Goal: Task Accomplishment & Management: Manage account settings

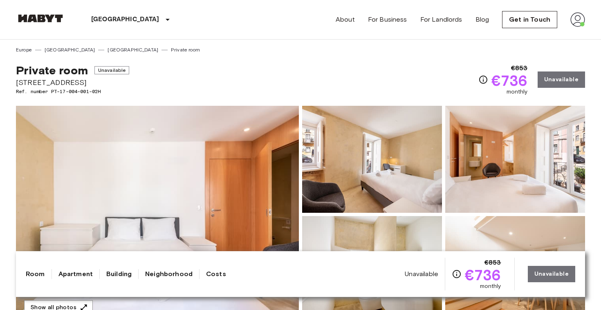
click at [564, 22] on div "About For Business For Landlords Blog Get in Touch" at bounding box center [460, 19] width 249 height 39
click at [578, 23] on img at bounding box center [577, 19] width 15 height 15
click at [523, 36] on li "Profile" at bounding box center [554, 34] width 82 height 15
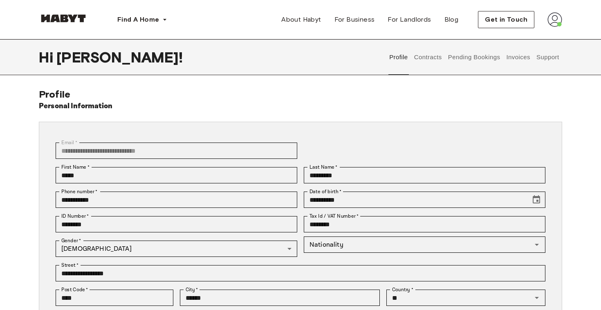
click at [427, 61] on button "Contracts" at bounding box center [428, 57] width 30 height 36
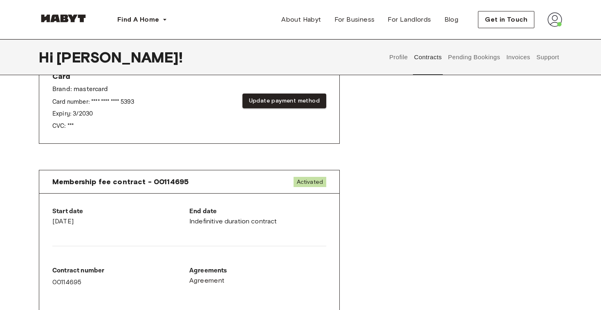
scroll to position [352, 0]
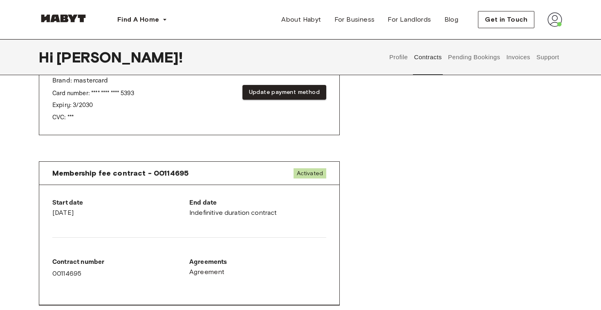
click at [481, 54] on button "Pending Bookings" at bounding box center [474, 57] width 54 height 36
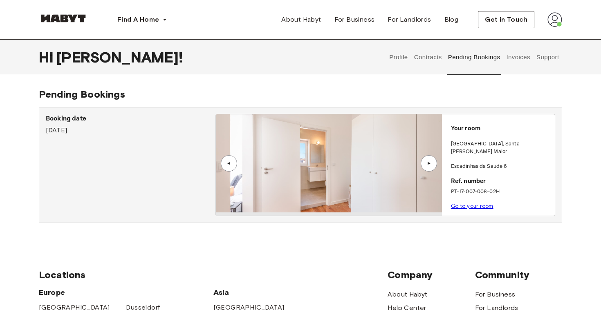
click at [516, 59] on button "Invoices" at bounding box center [518, 57] width 26 height 36
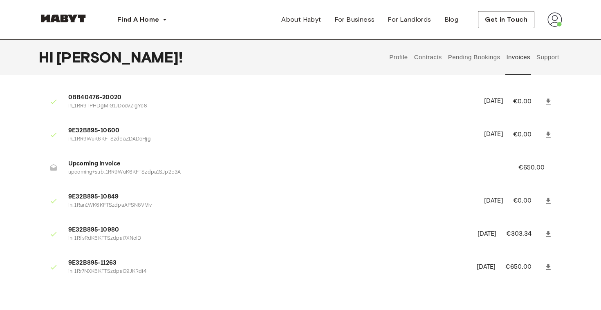
scroll to position [34, 0]
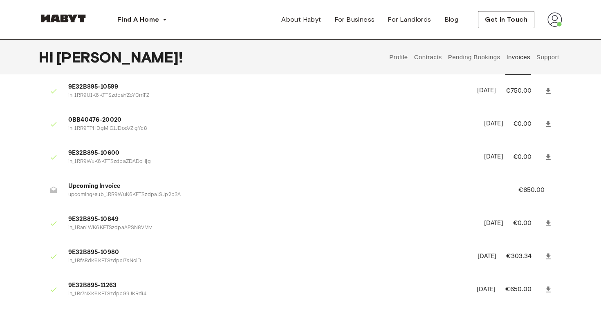
click at [551, 56] on button "Support" at bounding box center [547, 57] width 25 height 36
